Goal: Download file/media

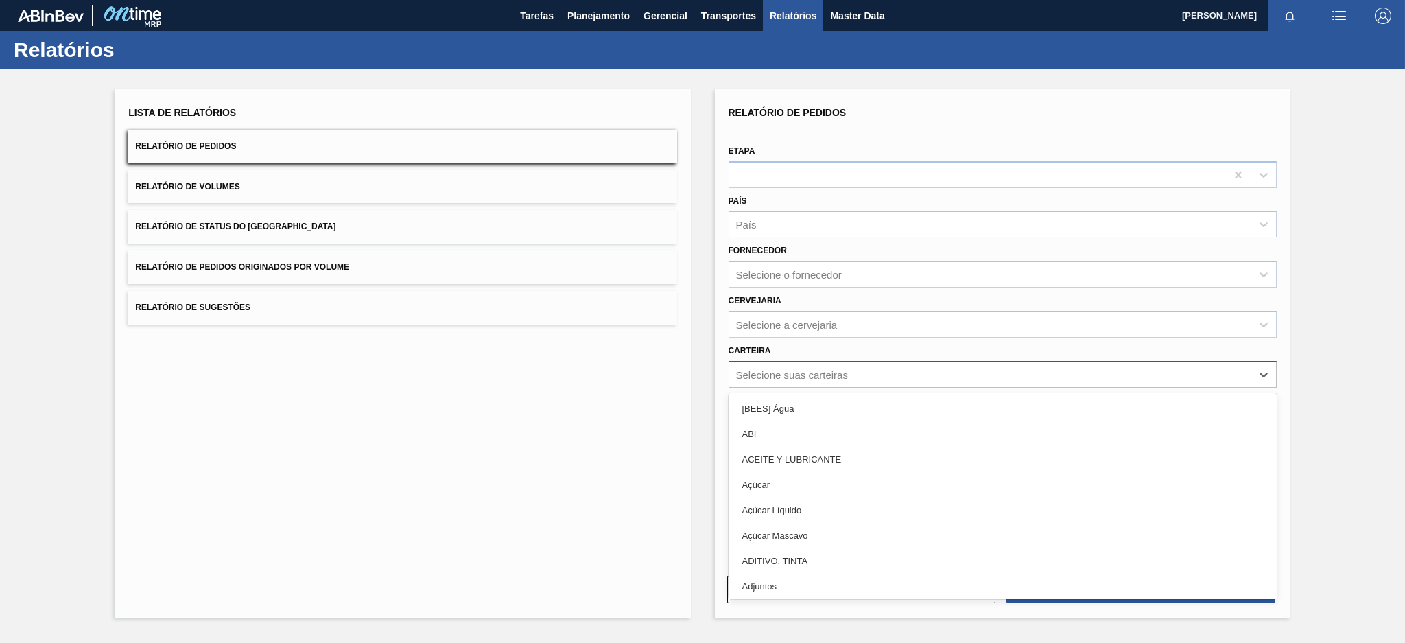
click at [776, 374] on div "Selecione suas carteiras" at bounding box center [792, 374] width 112 height 12
type input "mal"
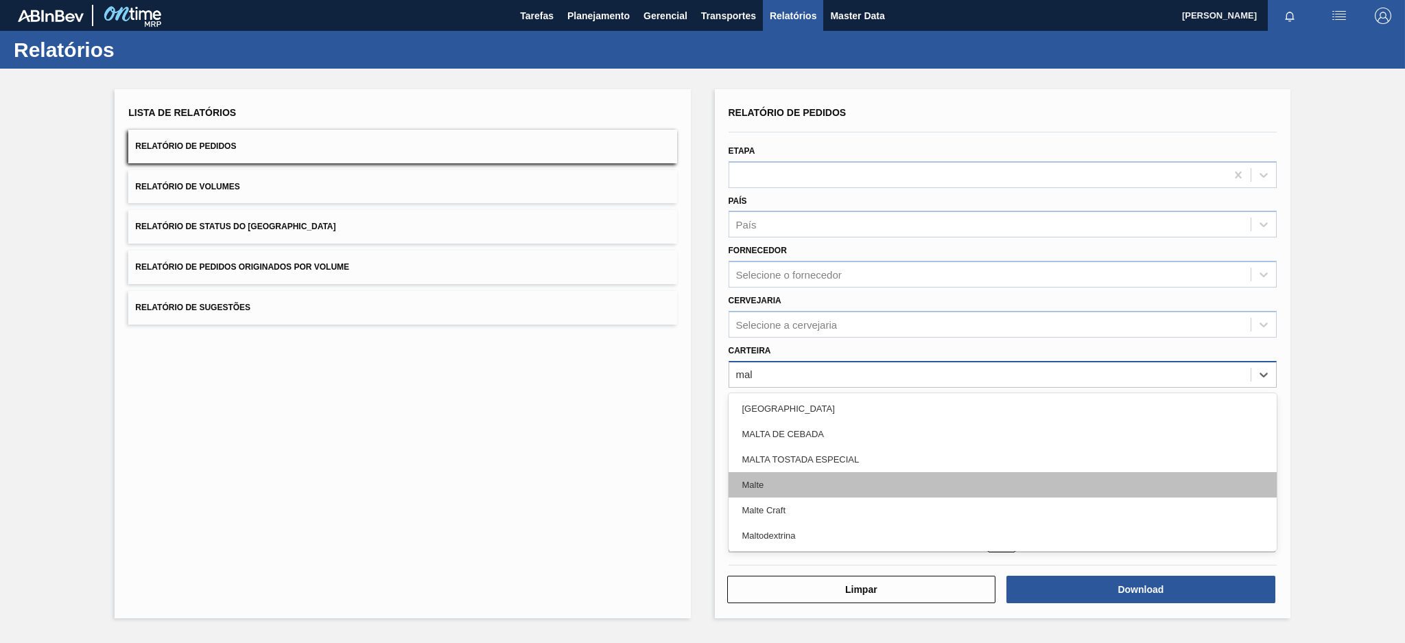
click at [795, 482] on div "Malte" at bounding box center [1003, 484] width 548 height 25
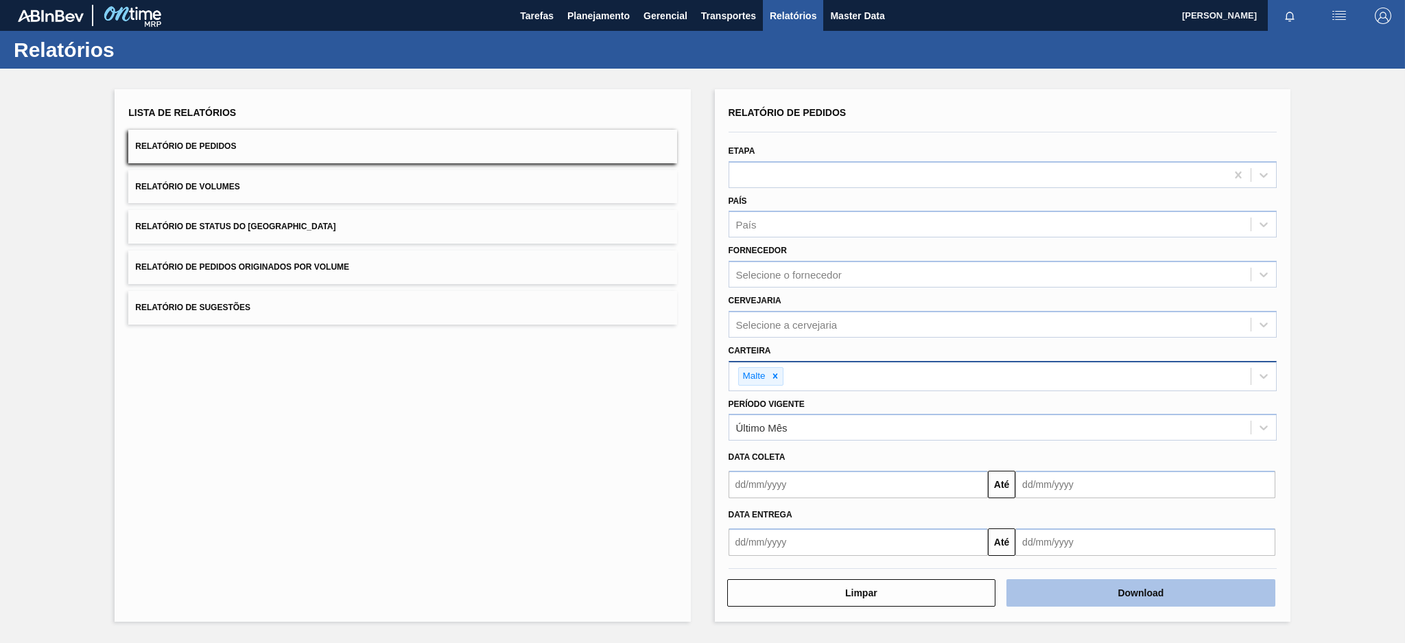
click at [1167, 589] on button "Download" at bounding box center [1141, 592] width 269 height 27
